Goal: Navigation & Orientation: Find specific page/section

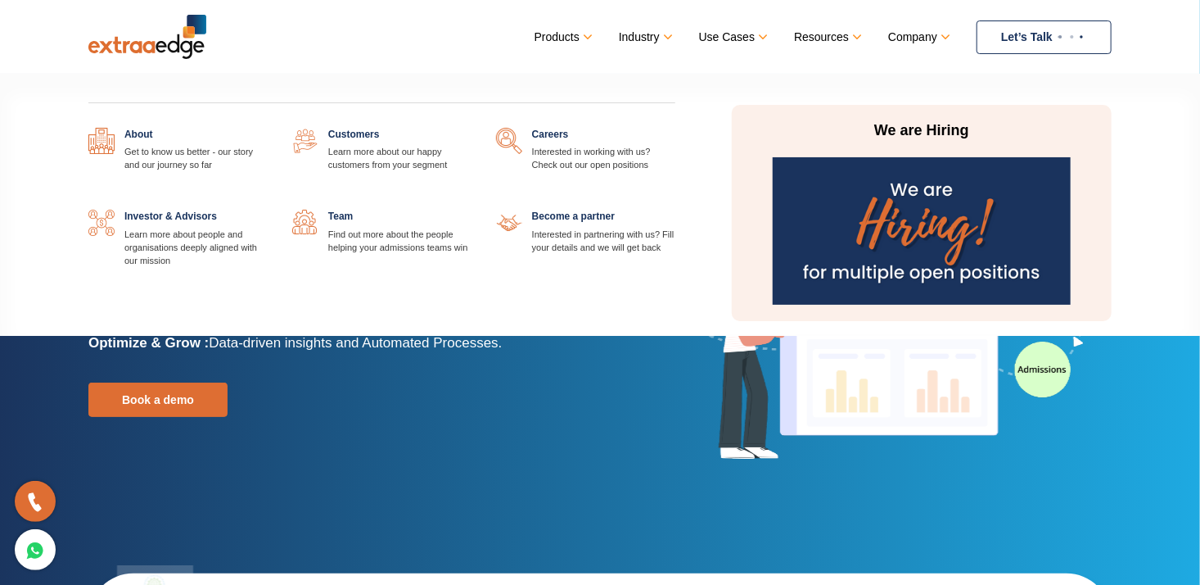
click at [676, 128] on link at bounding box center [676, 128] width 0 height 0
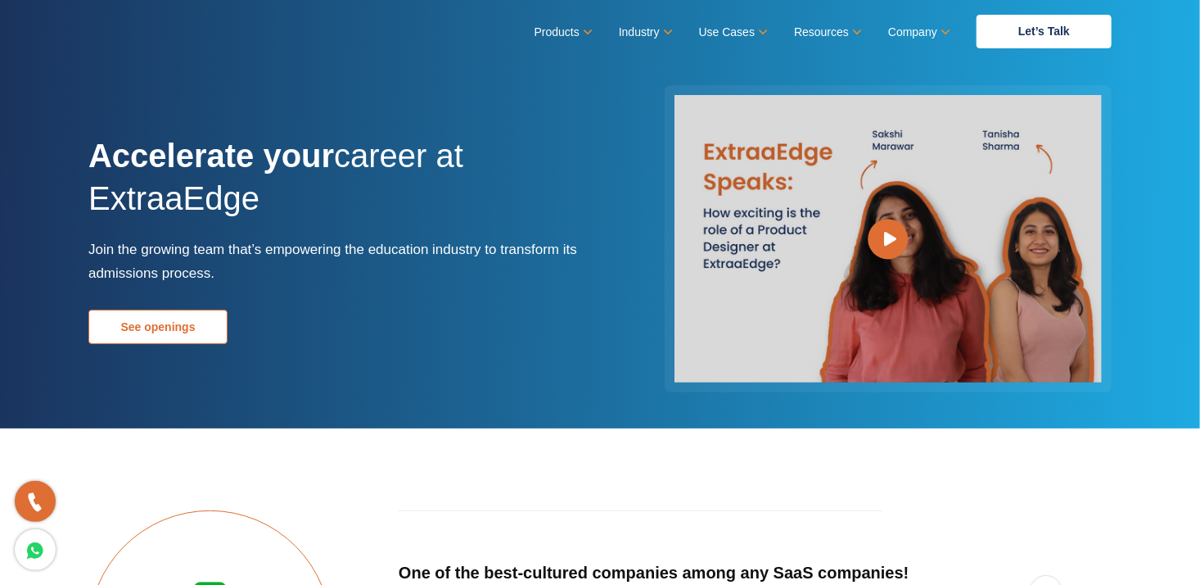
click at [164, 319] on link "See openings" at bounding box center [157, 327] width 139 height 34
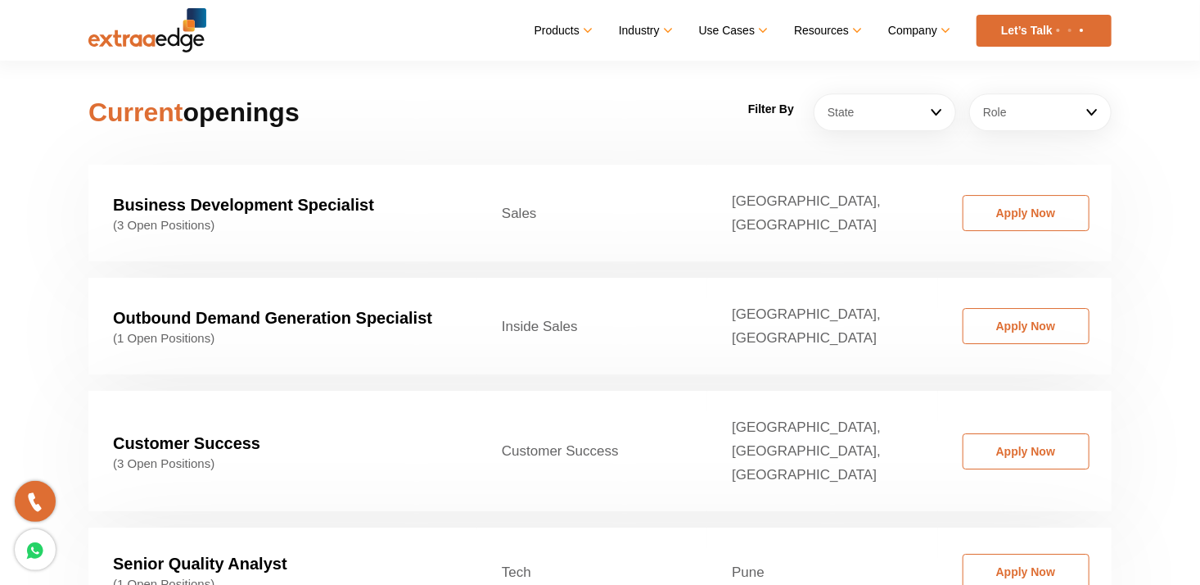
scroll to position [2527, 0]
